Goal: Find contact information: Find contact information

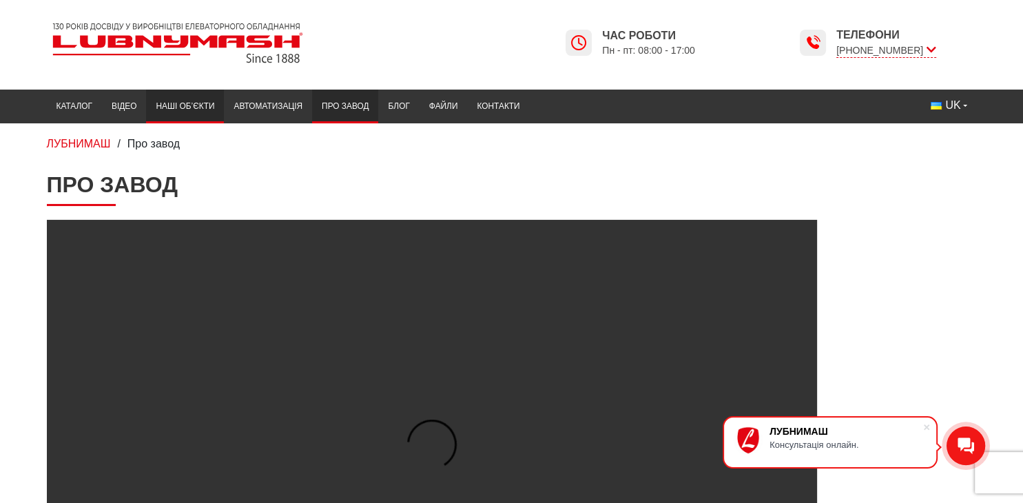
click at [189, 103] on link "Наші об’єкти" at bounding box center [185, 106] width 78 height 27
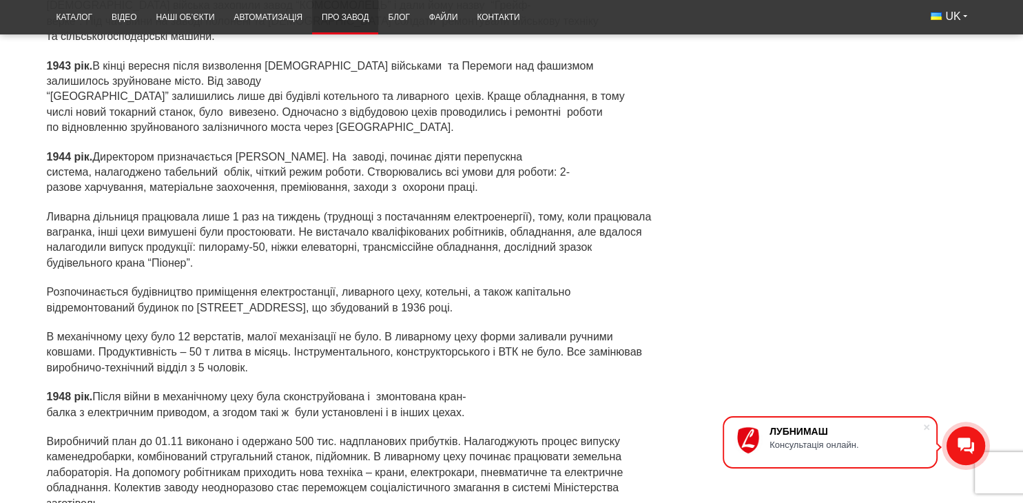
scroll to position [1102, 0]
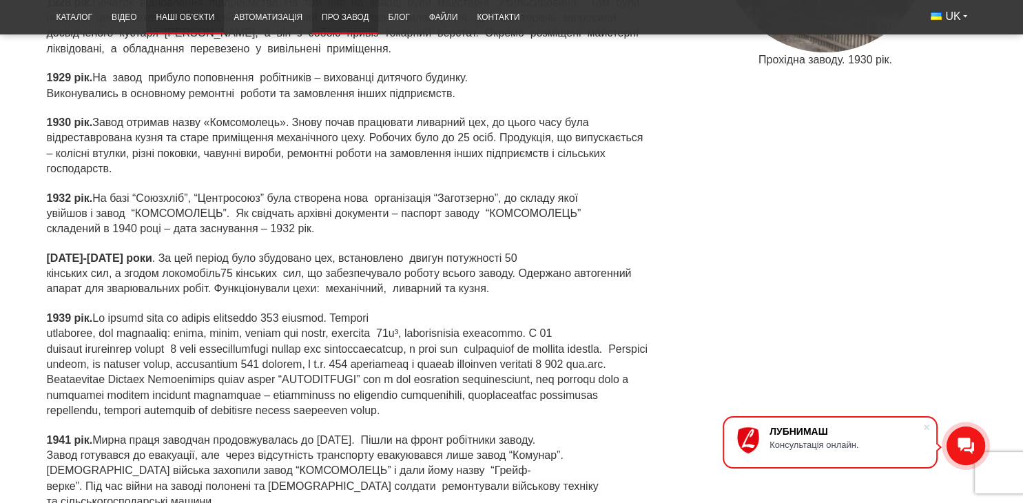
click at [174, 15] on link "Наші об’єкти" at bounding box center [185, 17] width 78 height 27
click at [183, 14] on link "Наші об’єкти" at bounding box center [185, 17] width 78 height 27
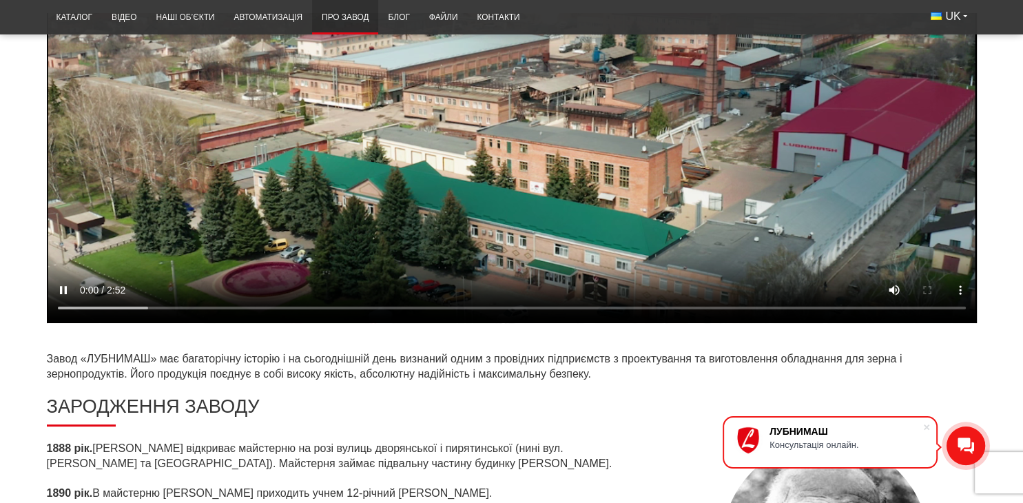
scroll to position [0, 0]
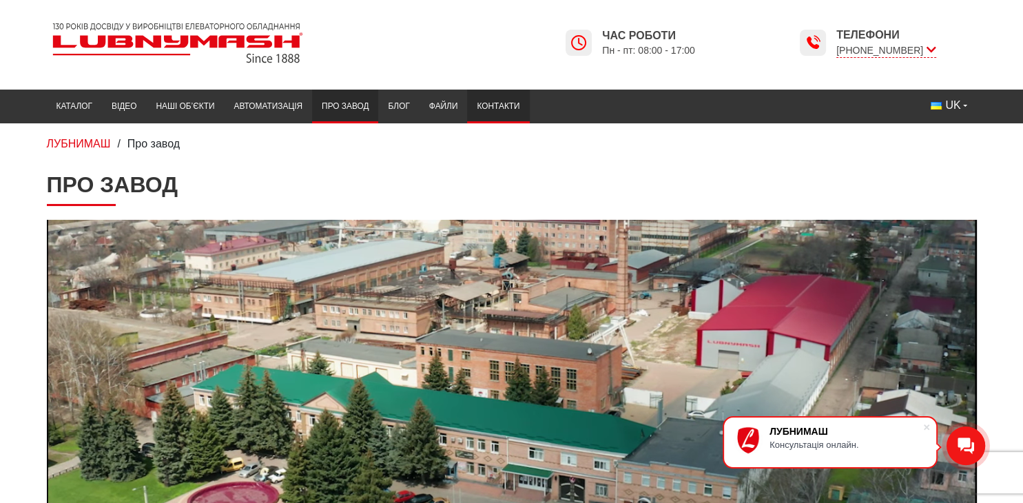
click at [509, 104] on link "Контакти" at bounding box center [498, 106] width 62 height 27
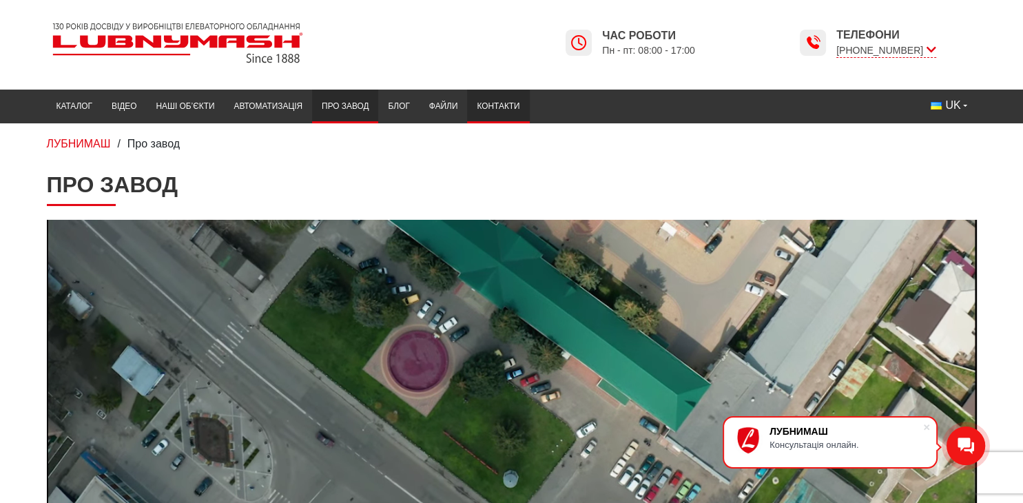
click at [508, 103] on link "Контакти" at bounding box center [498, 106] width 62 height 27
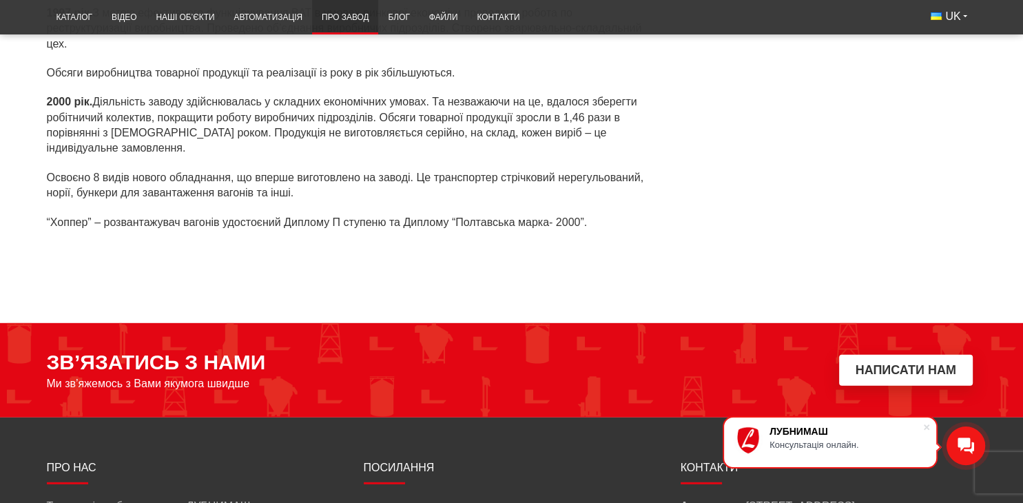
scroll to position [4052, 0]
